Goal: Information Seeking & Learning: Learn about a topic

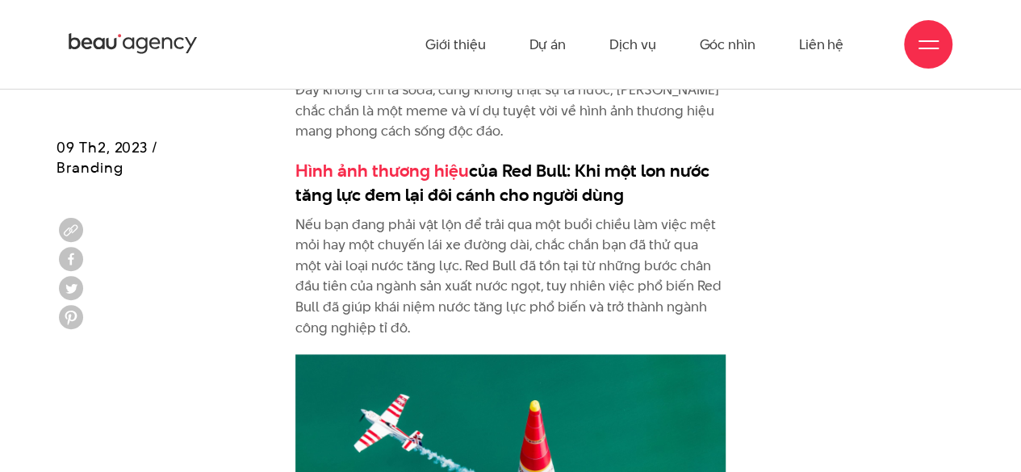
scroll to position [3308, 0]
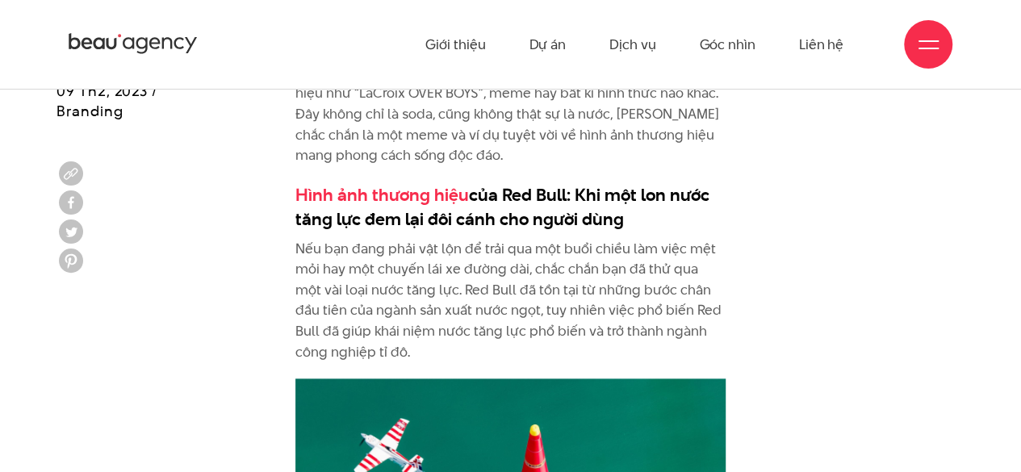
drag, startPoint x: 471, startPoint y: 189, endPoint x: 747, endPoint y: 211, distance: 276.8
click at [747, 211] on div "Nhưng đối với một số thương hiệu, hình ảnh thương hiệu trong mắt khách hàng khô…" at bounding box center [510, 186] width 908 height 4635
copy h3 "của Red Bull: Khi một lon nước tăng lực đem lại đôi cánh cho người dùng"
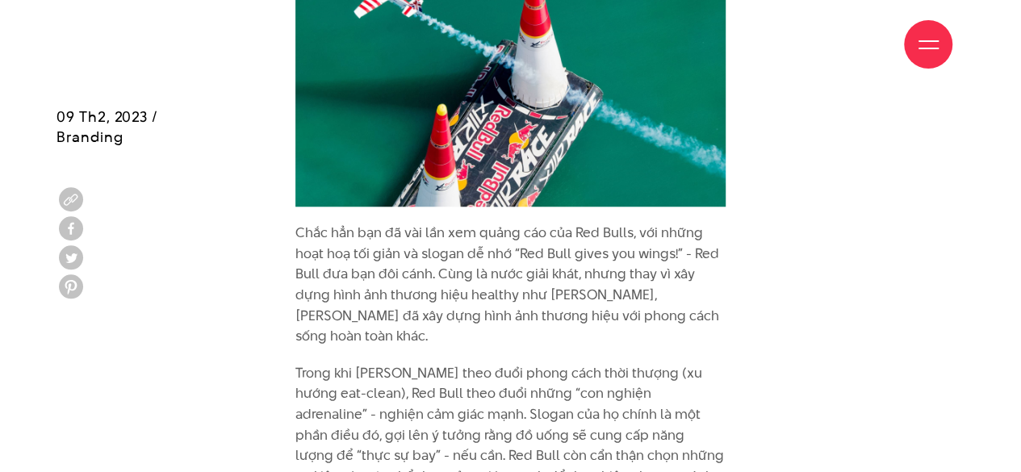
scroll to position [3792, 0]
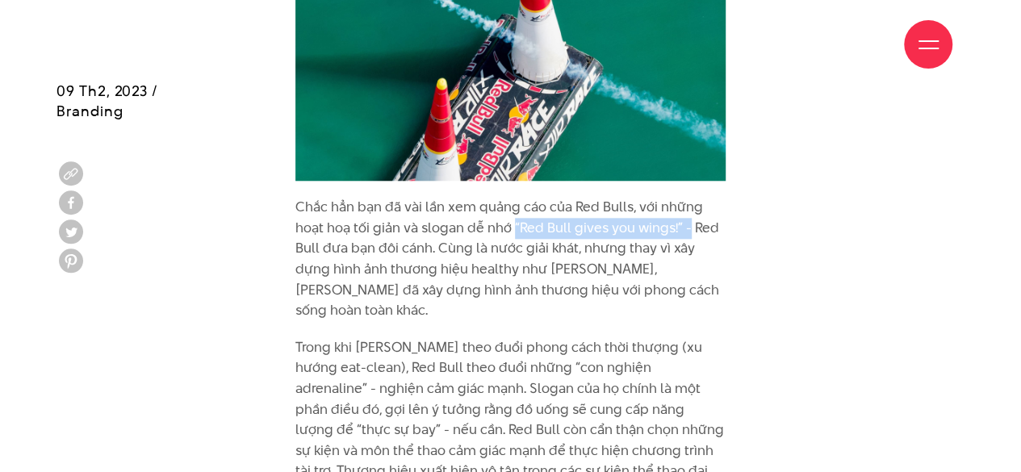
drag, startPoint x: 511, startPoint y: 223, endPoint x: 687, endPoint y: 232, distance: 176.1
click at [687, 232] on p "Chắc hẳn bạn đã vài lần xem quảng cáo của Red Bulls, với những hoạt hoạ tối giả…" at bounding box center [510, 259] width 430 height 124
drag, startPoint x: 509, startPoint y: 228, endPoint x: 436, endPoint y: 246, distance: 75.5
click at [436, 246] on p "Chắc hẳn bạn đã vài lần xem quảng cáo của Red Bulls, với những hoạt hoạ tối giả…" at bounding box center [510, 259] width 430 height 124
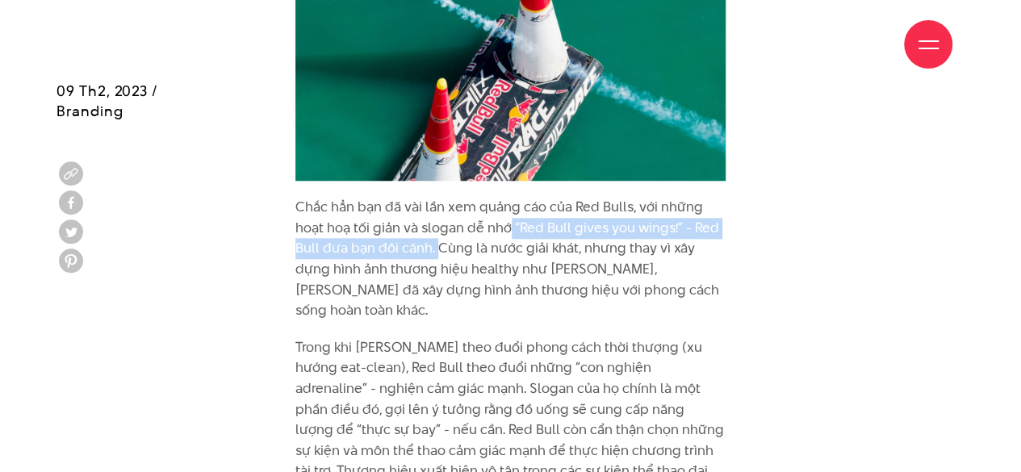
copy p "“Red Bull gives you wings!” - Red Bull đưa bạn đôi cánh."
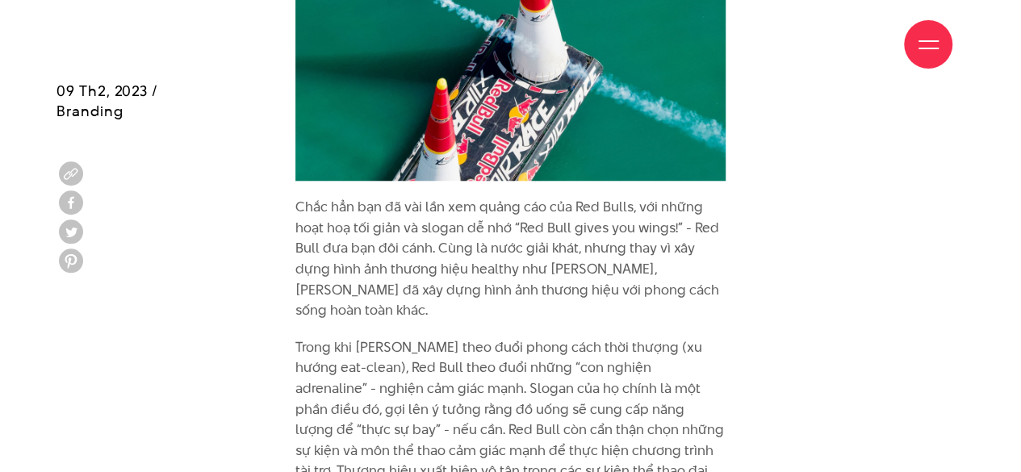
drag, startPoint x: 652, startPoint y: 272, endPoint x: 490, endPoint y: 301, distance: 164.7
click at [523, 337] on p "Trong khi [PERSON_NAME] theo đuổi phong cách thời thượng (xu hướng eat-clean), …" at bounding box center [510, 461] width 430 height 248
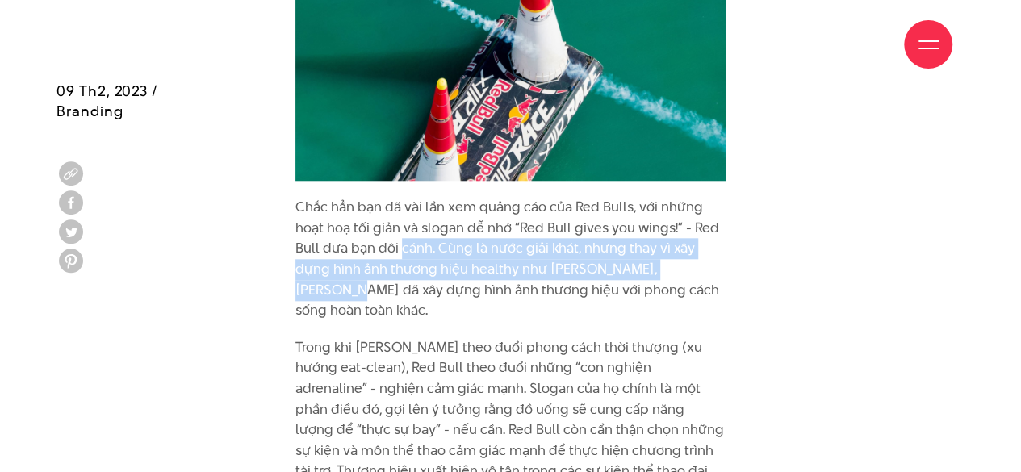
drag, startPoint x: 399, startPoint y: 239, endPoint x: 747, endPoint y: 266, distance: 349.6
